Goal: Task Accomplishment & Management: Complete application form

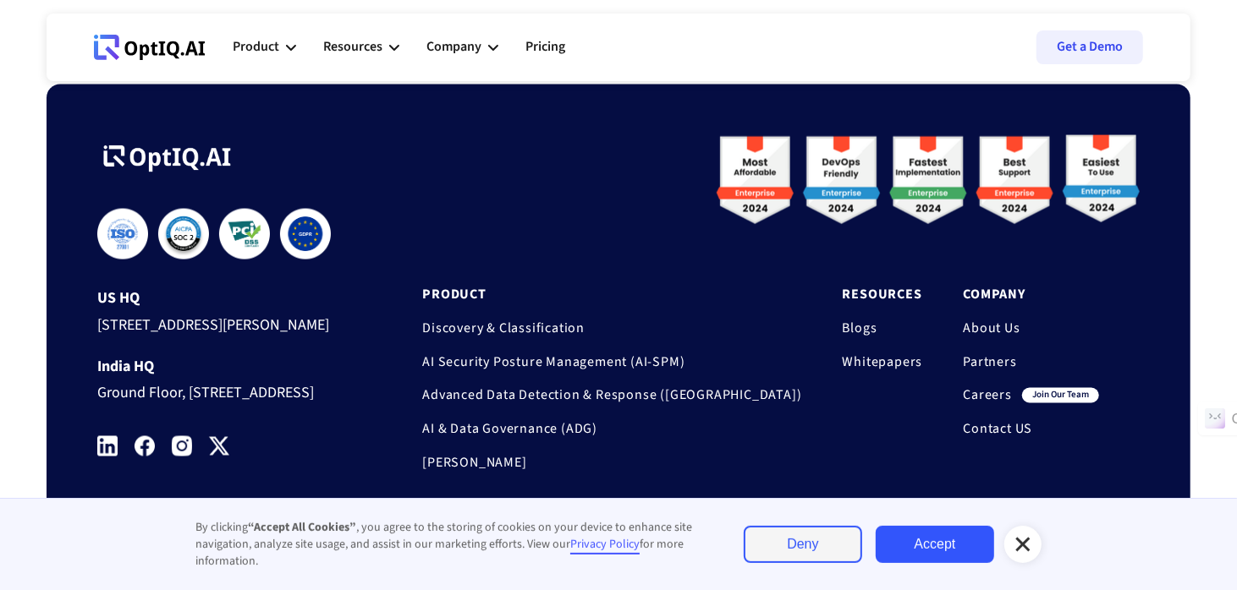
scroll to position [5634, 0]
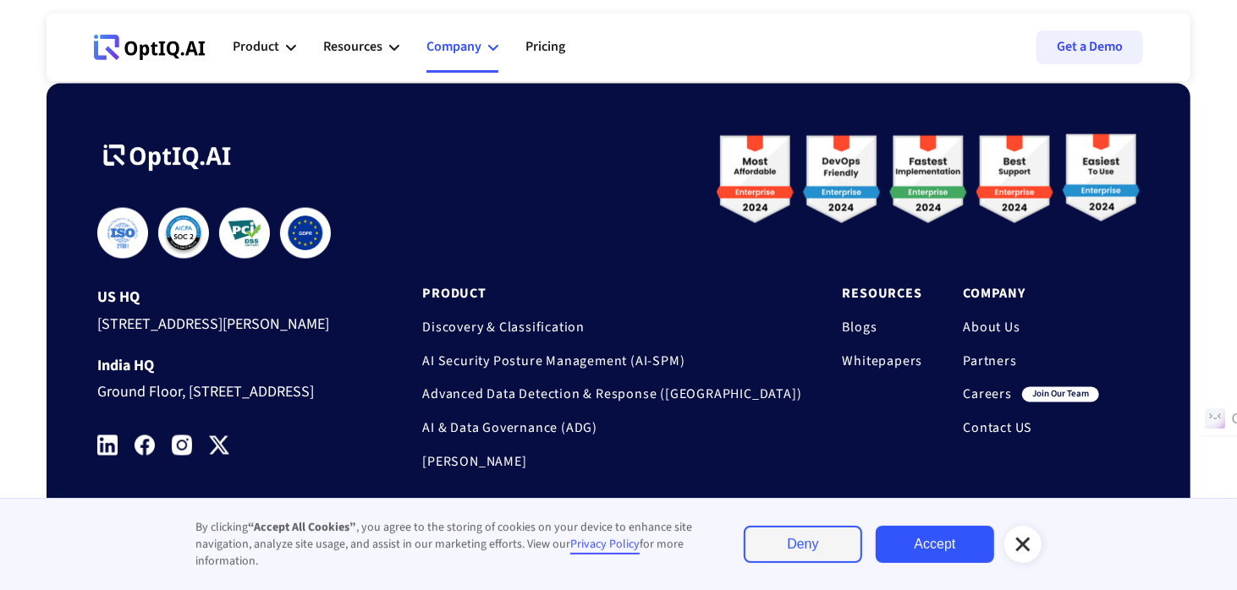
click at [476, 51] on div "Company" at bounding box center [453, 47] width 55 height 23
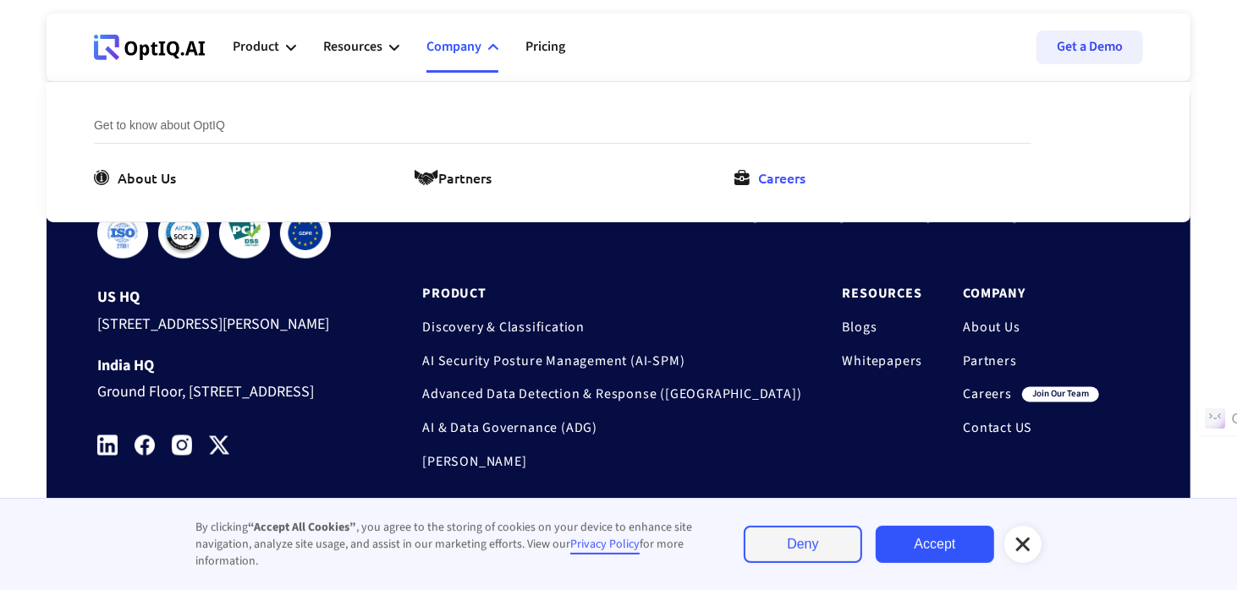
click at [734, 178] on icon at bounding box center [741, 177] width 15 height 15
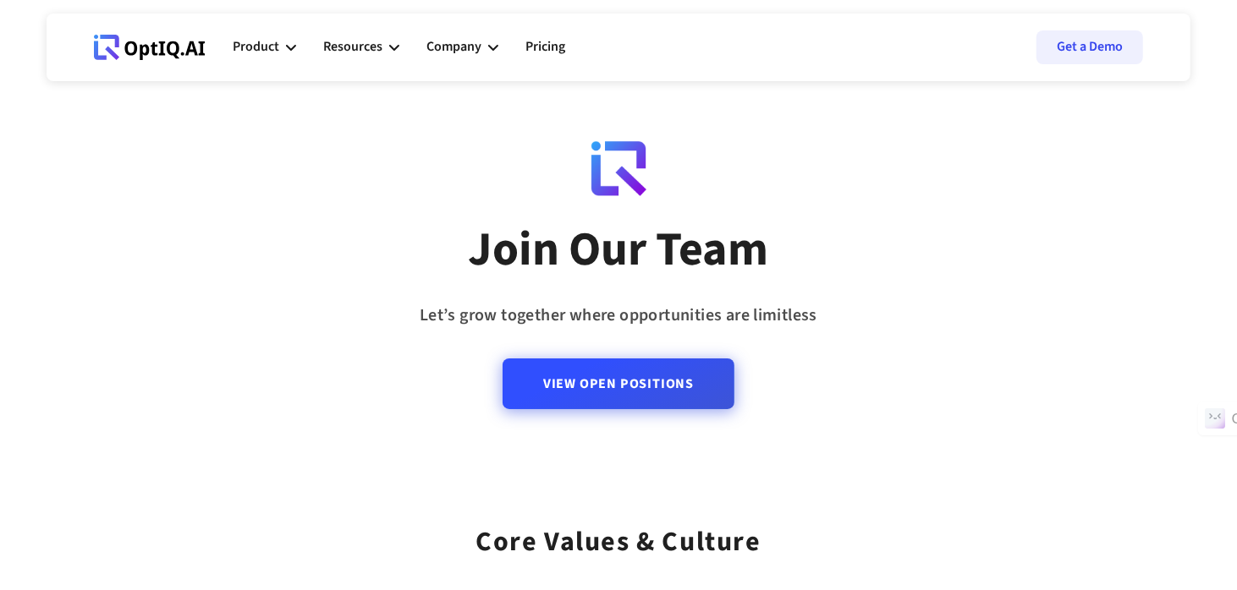
click at [629, 403] on link "View Open Positions" at bounding box center [619, 384] width 232 height 51
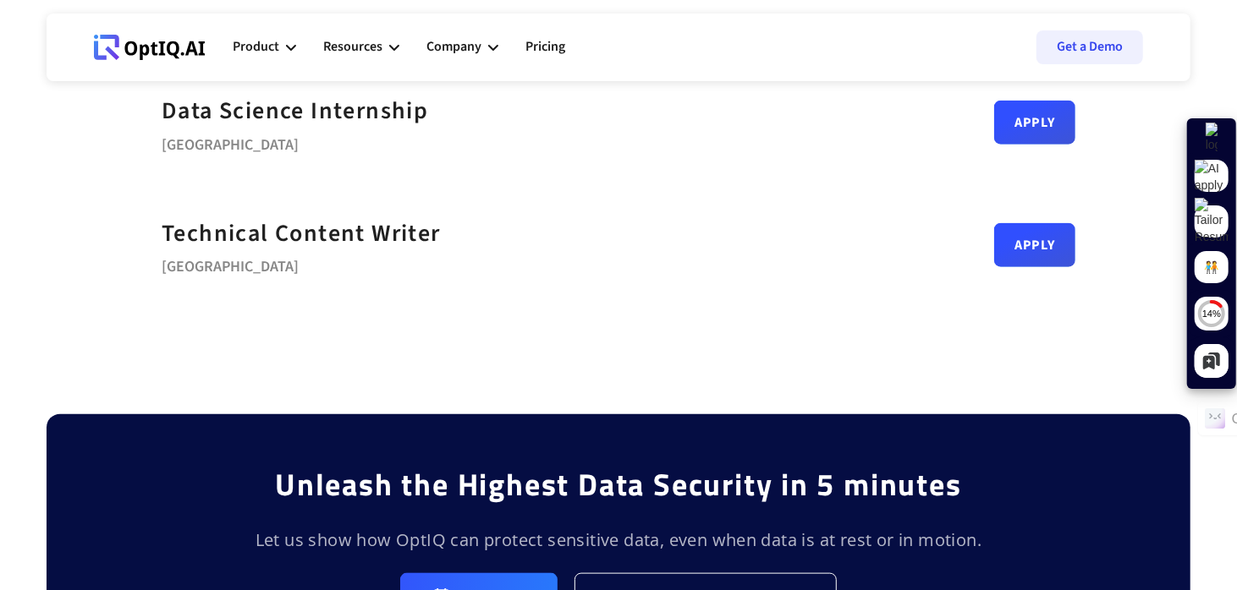
scroll to position [996, 0]
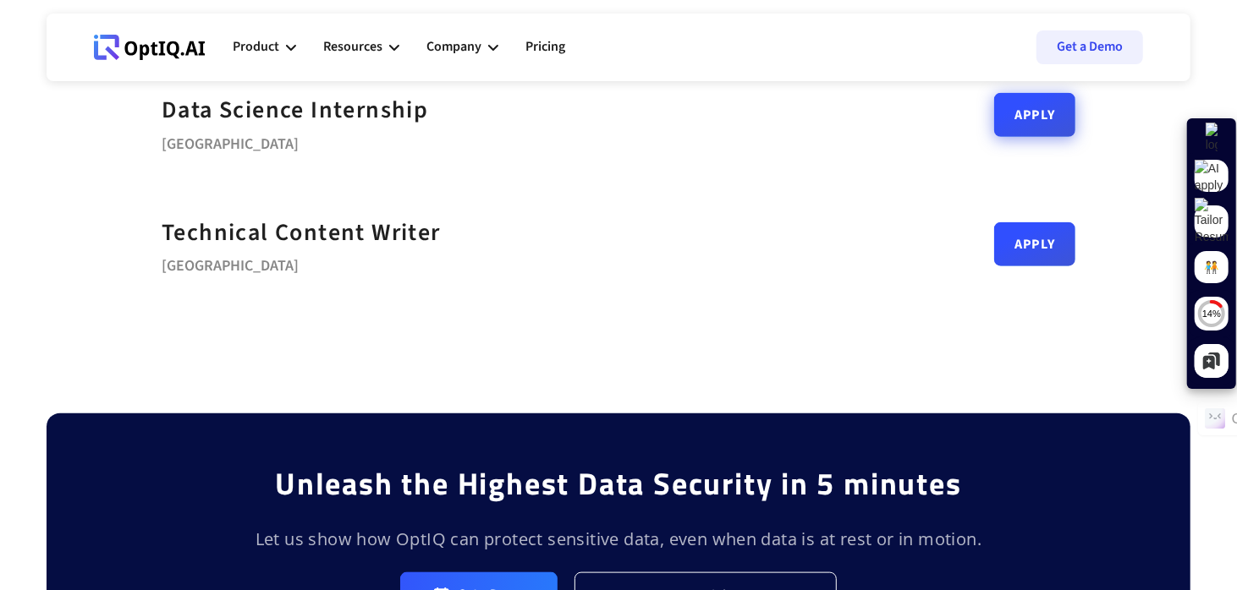
click at [1021, 125] on link "Apply" at bounding box center [1034, 115] width 81 height 44
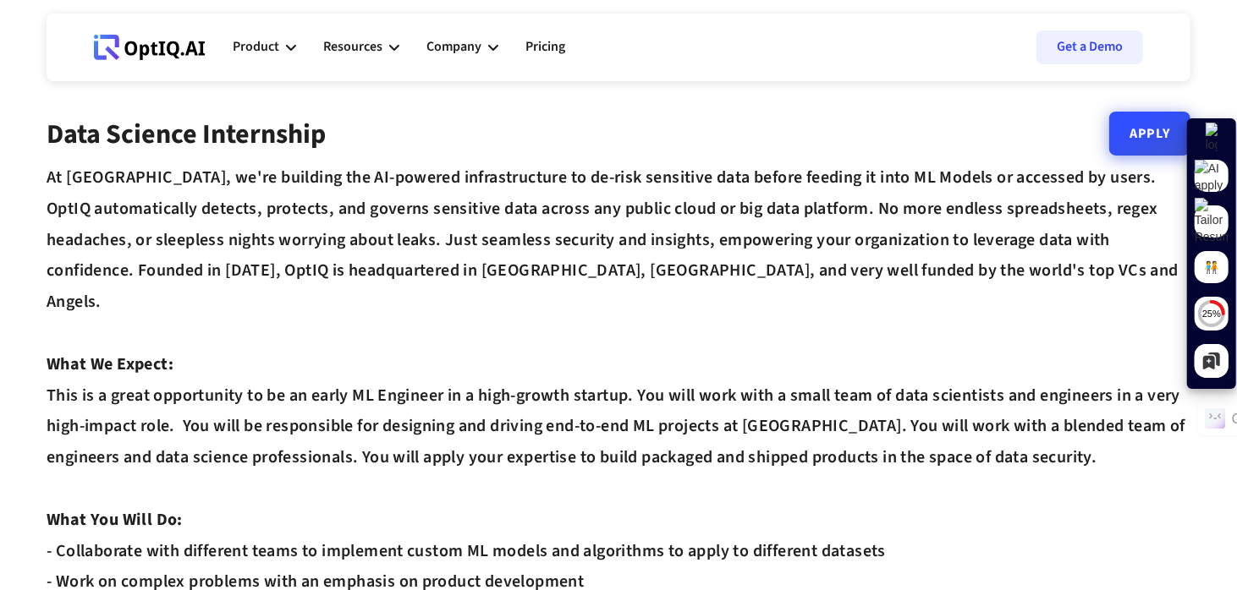
click at [1124, 143] on link "Apply" at bounding box center [1149, 134] width 81 height 44
